Goal: Transaction & Acquisition: Subscribe to service/newsletter

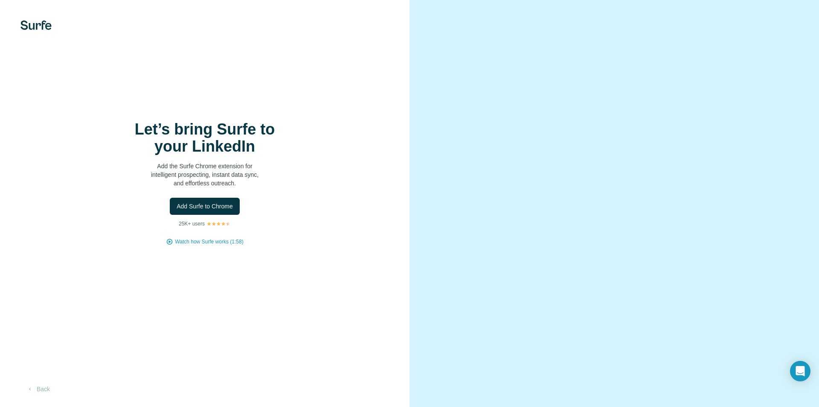
click at [171, 242] on icon at bounding box center [169, 242] width 1 height 2
click at [169, 240] on icon at bounding box center [169, 241] width 7 height 7
click at [205, 199] on button "Add Surfe to Chrome" at bounding box center [205, 206] width 70 height 17
click at [33, 399] on div "Let’s bring Surfe to your LinkedIn Add the Surfe Chrome extension for intellige…" at bounding box center [205, 203] width 410 height 407
click at [35, 389] on button "Back" at bounding box center [37, 388] width 35 height 15
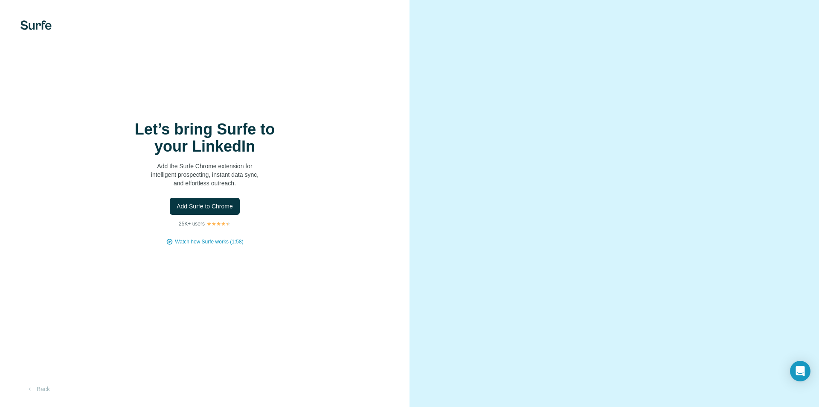
click at [23, 25] on img at bounding box center [35, 24] width 31 height 9
click at [55, 22] on div at bounding box center [205, 24] width 410 height 9
